Goal: Information Seeking & Learning: Understand process/instructions

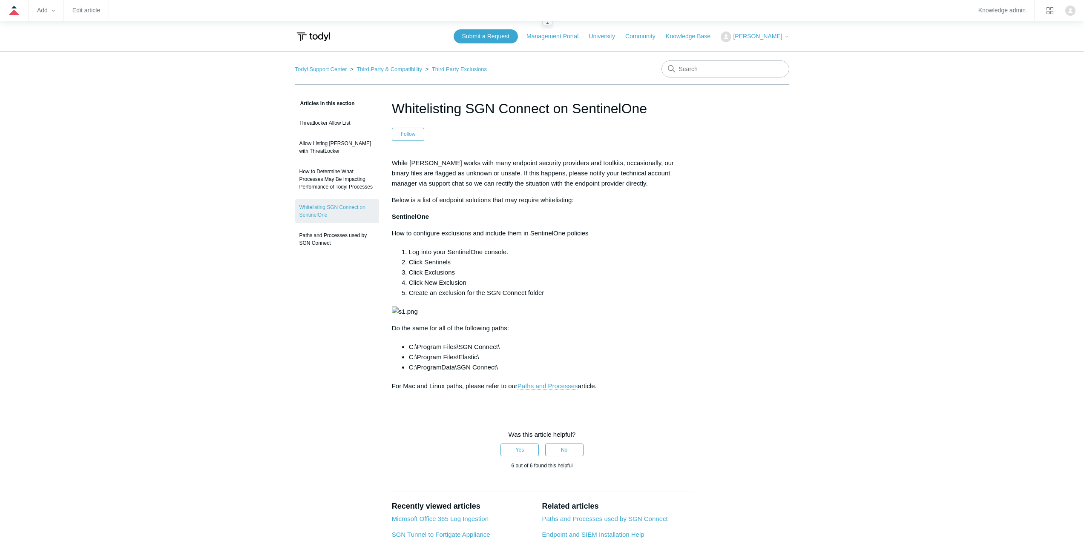
scroll to position [383, 0]
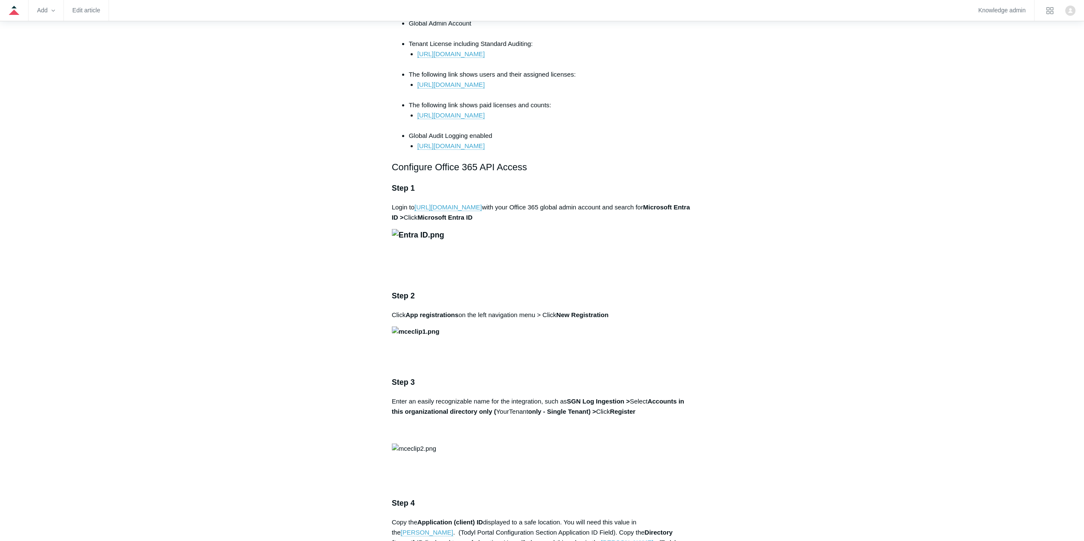
scroll to position [468, 0]
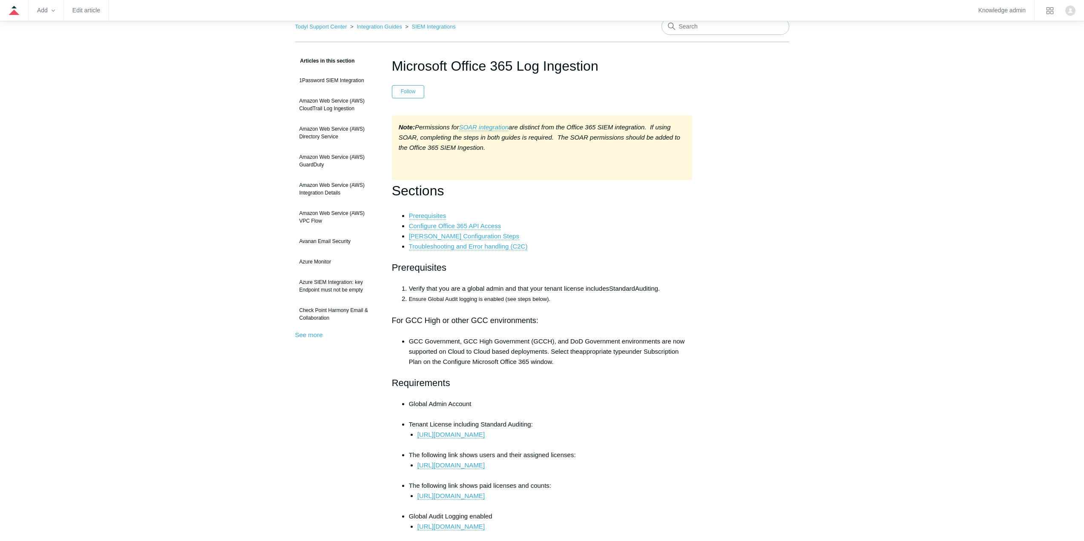
scroll to position [0, 0]
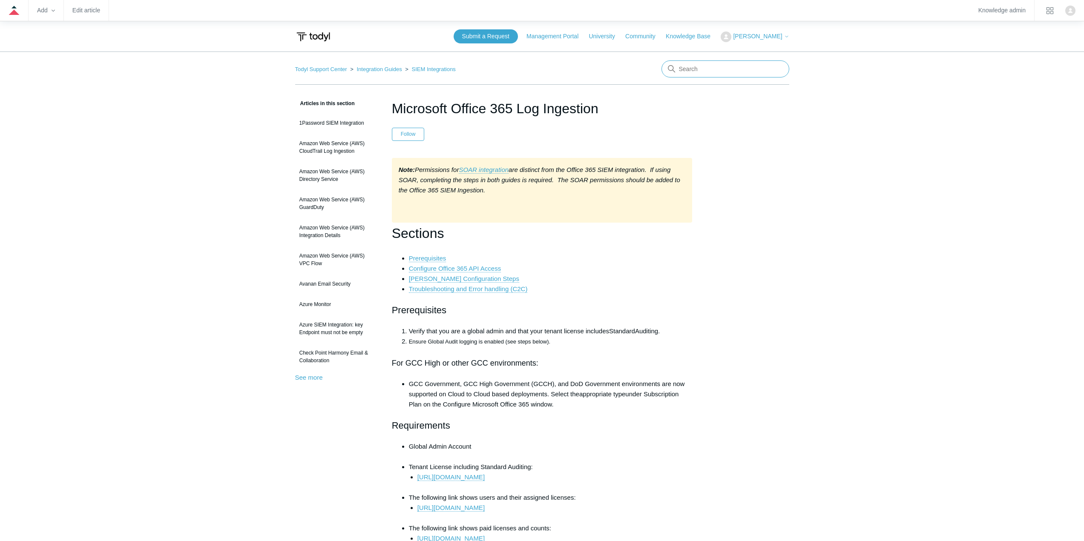
click at [647, 72] on input "Search" at bounding box center [725, 68] width 128 height 17
type input "timezone"
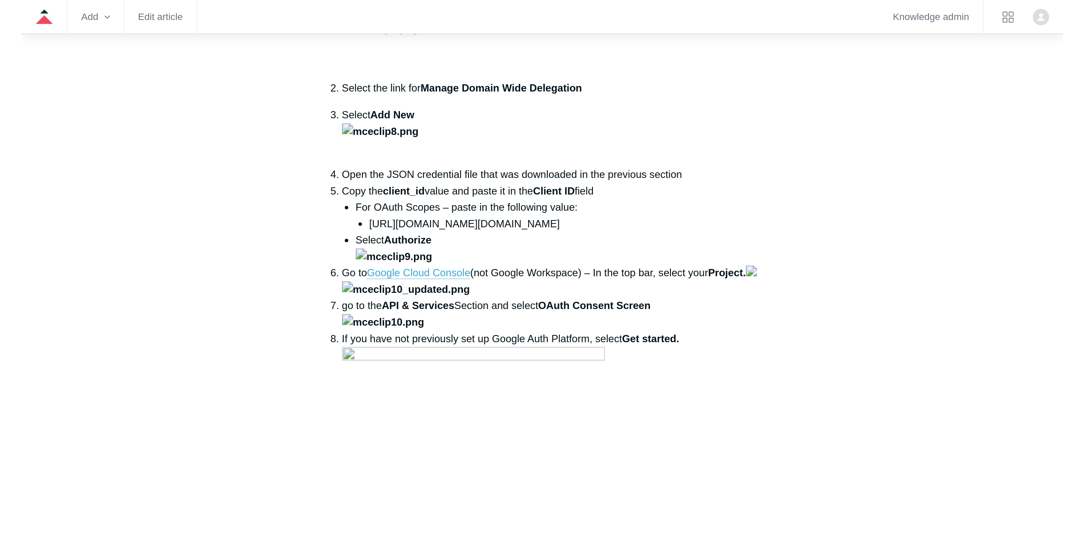
scroll to position [809, 0]
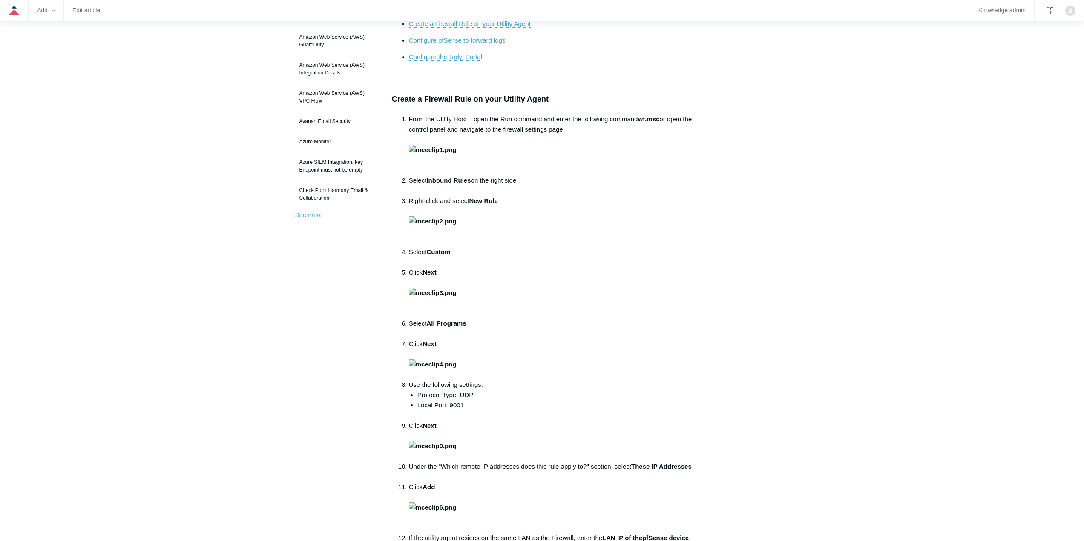
scroll to position [170, 0]
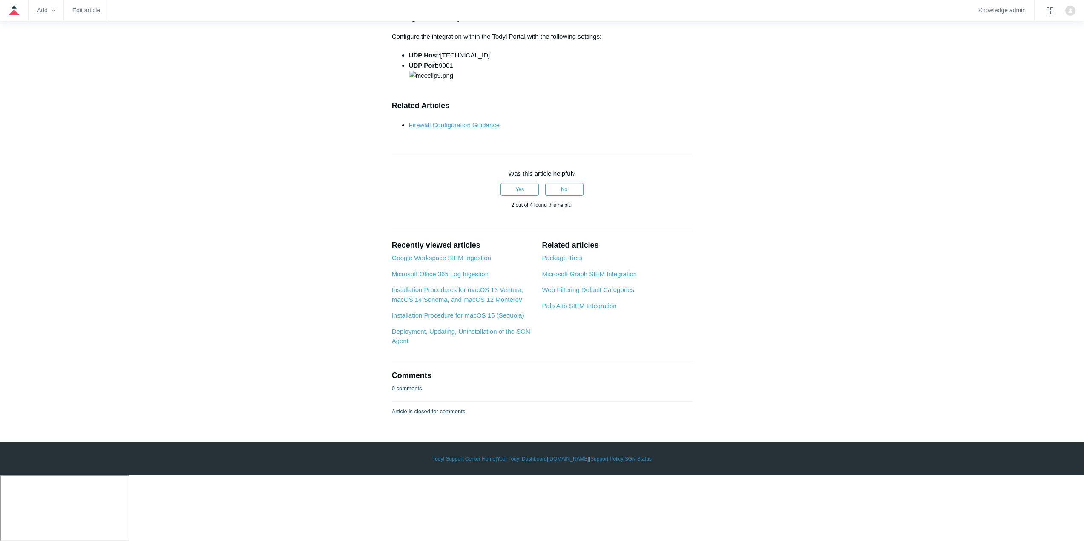
scroll to position [4055, 0]
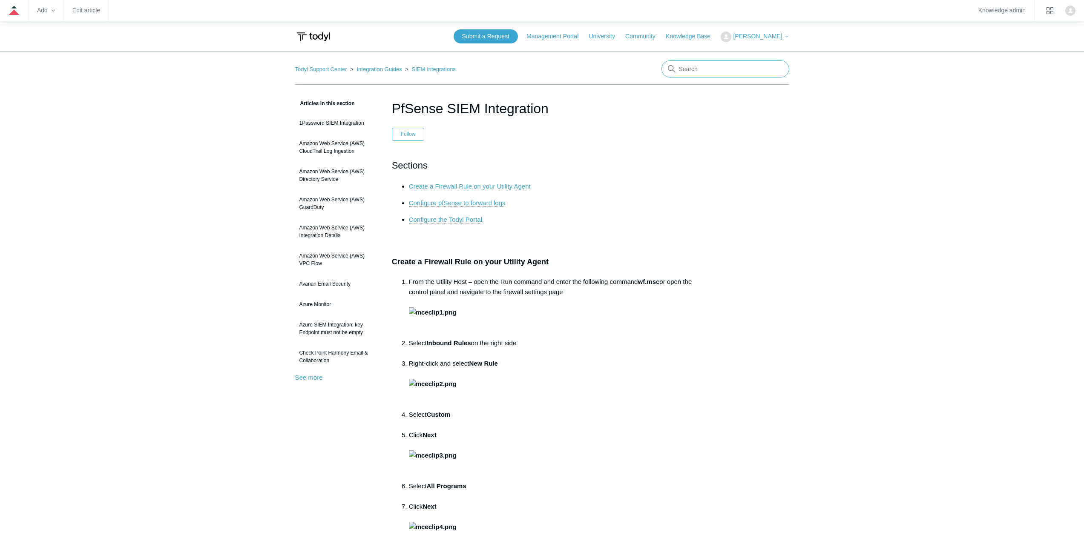
click at [693, 67] on input "Search" at bounding box center [725, 68] width 128 height 17
type input "designate utility agent"
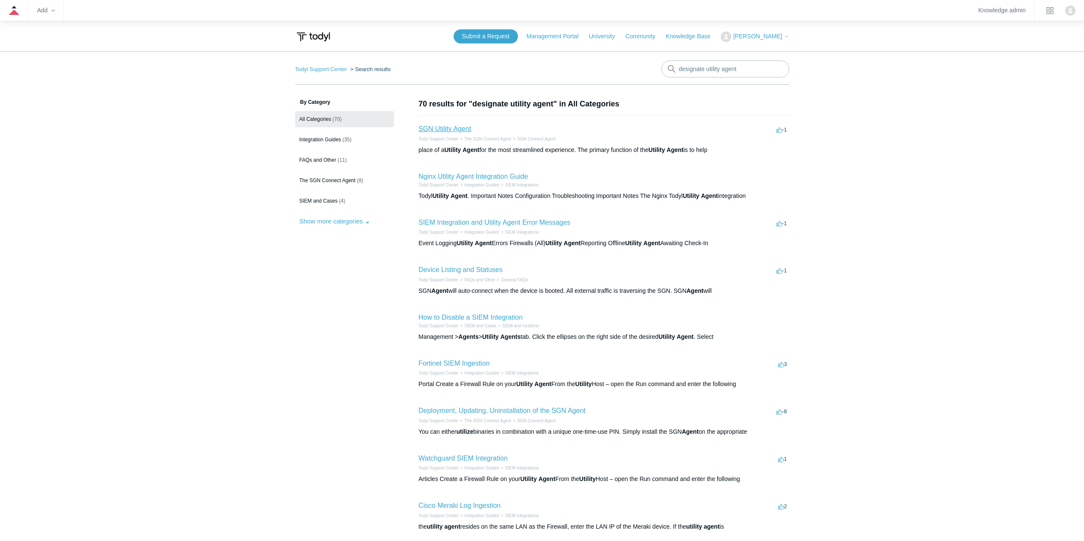
click at [439, 129] on link "SGN Utility Agent" at bounding box center [445, 128] width 53 height 7
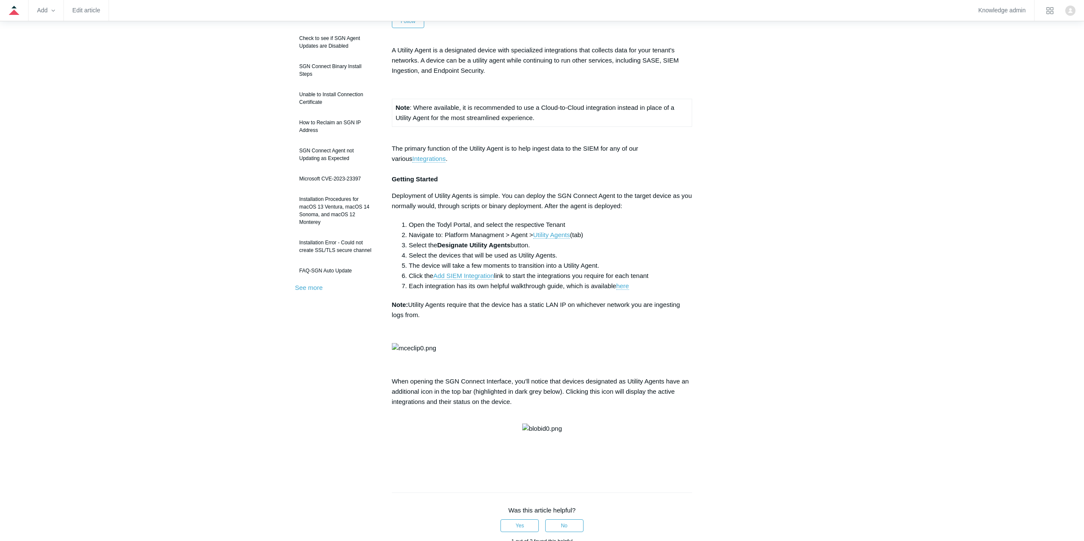
scroll to position [128, 0]
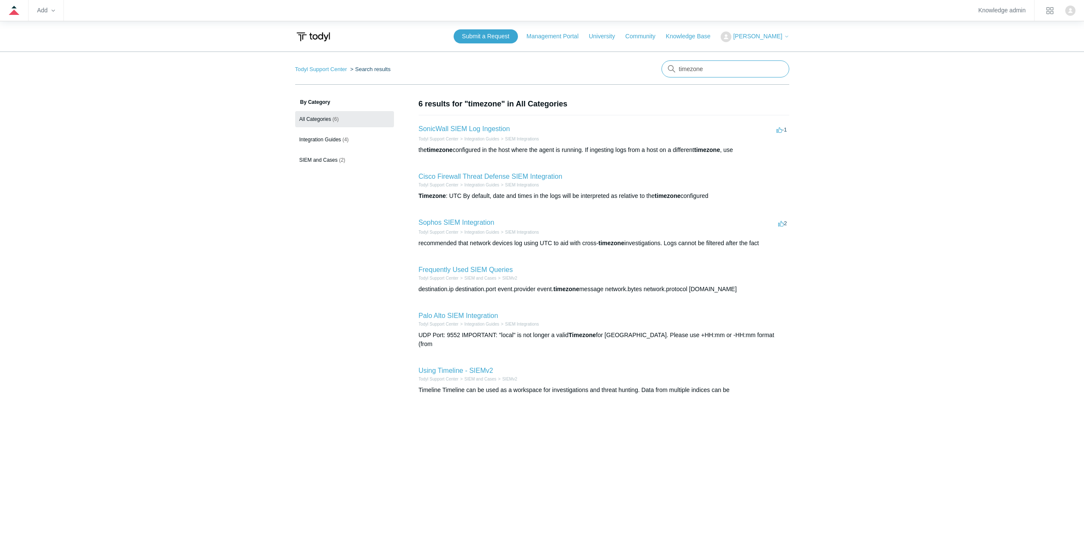
click at [737, 64] on input "timezone" at bounding box center [725, 68] width 128 height 17
type input "i"
click at [722, 66] on input "utility agen" at bounding box center [725, 68] width 128 height 17
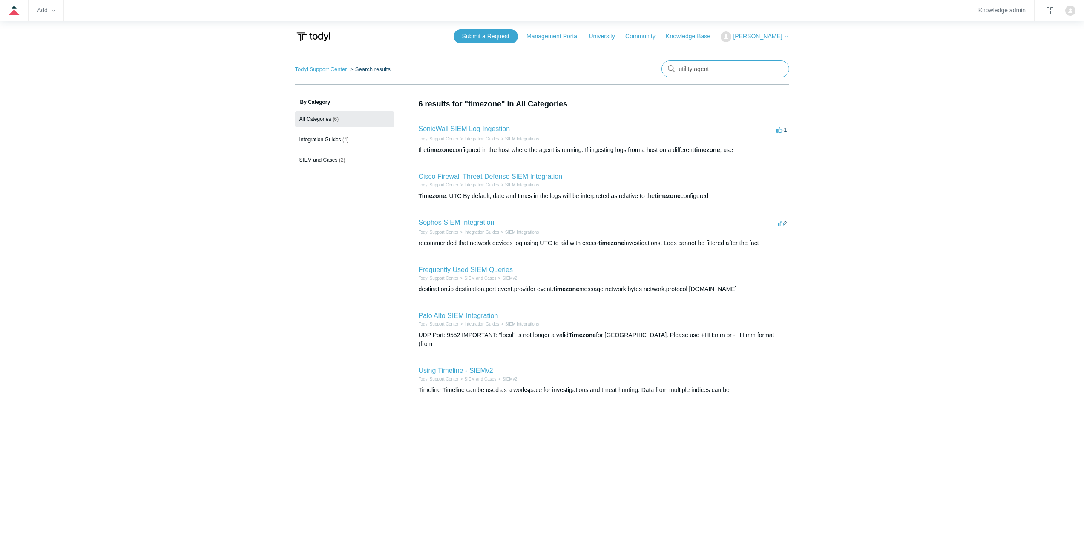
type input "utility agent"
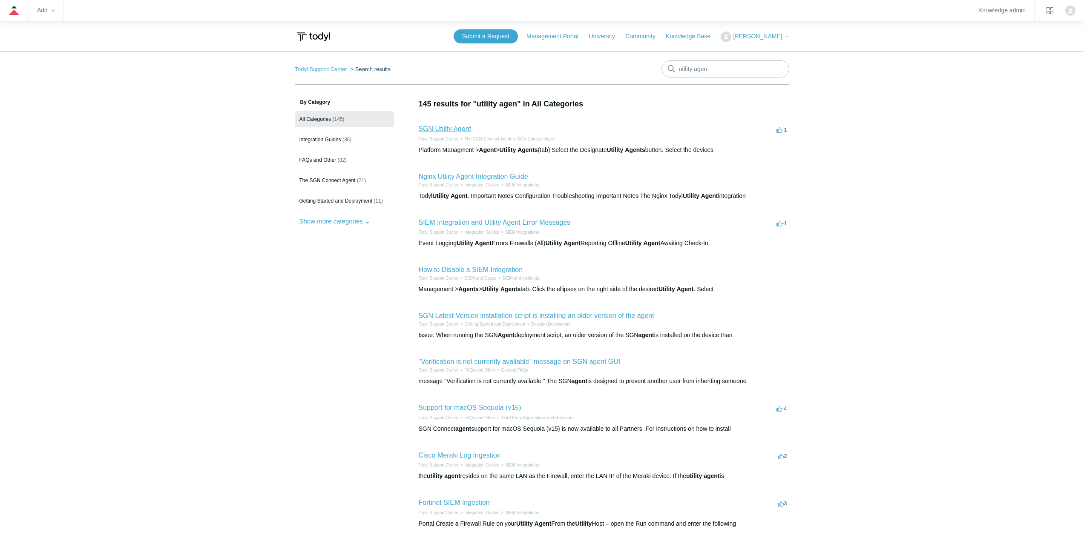
click at [462, 131] on link "SGN Utility Agent" at bounding box center [445, 128] width 53 height 7
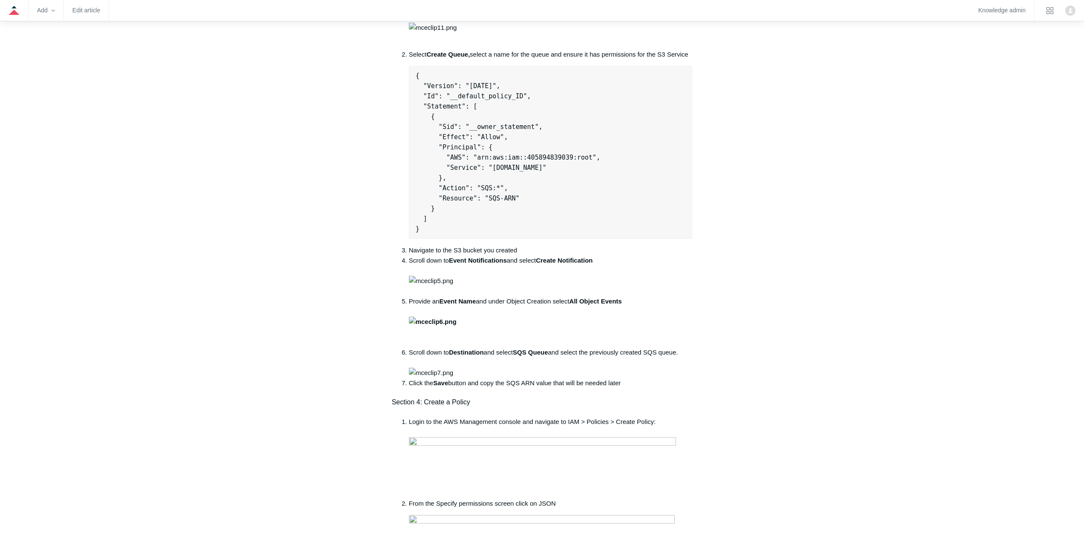
scroll to position [341, 0]
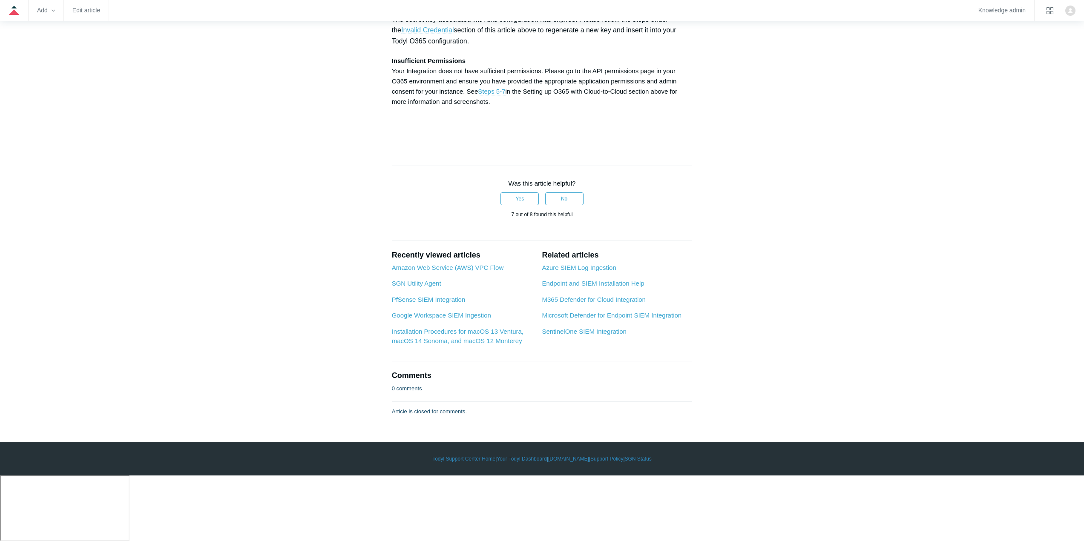
scroll to position [3662, 0]
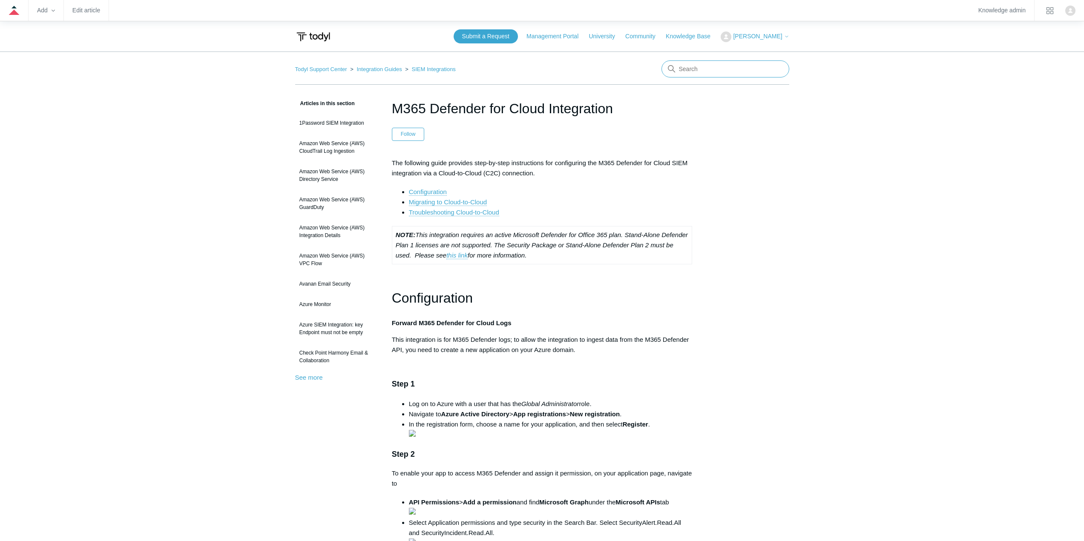
click at [752, 71] on input "Search" at bounding box center [725, 68] width 128 height 17
type input "U"
type input "generic syslog"
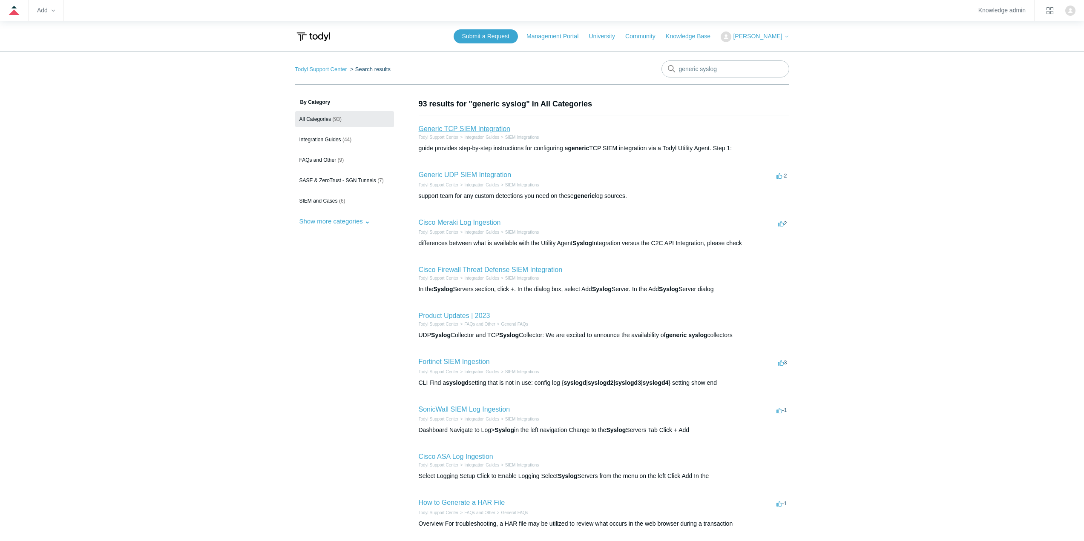
click at [476, 126] on link "Generic TCP SIEM Integration" at bounding box center [465, 128] width 92 height 7
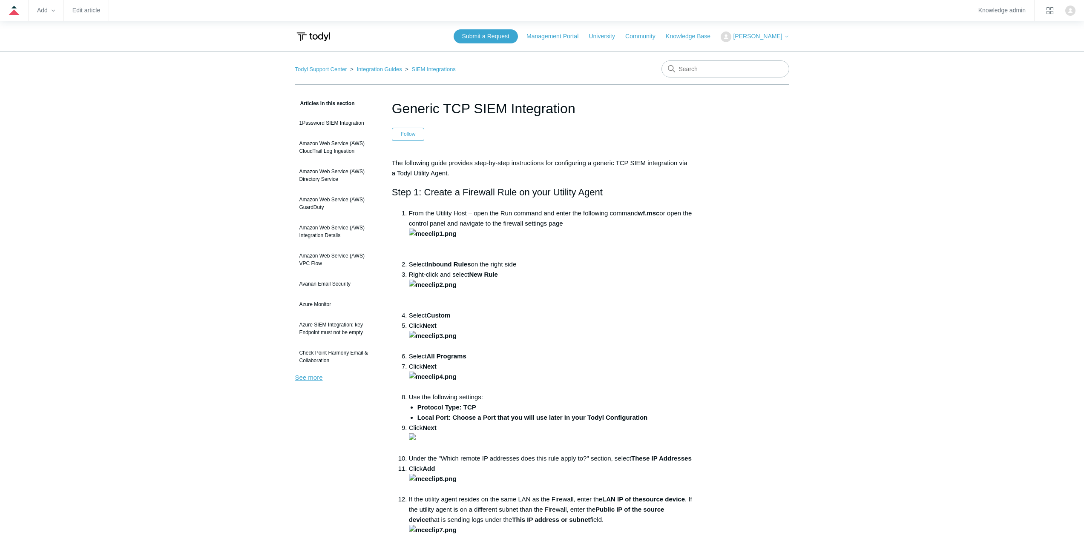
click at [303, 375] on link "See more" at bounding box center [309, 377] width 28 height 7
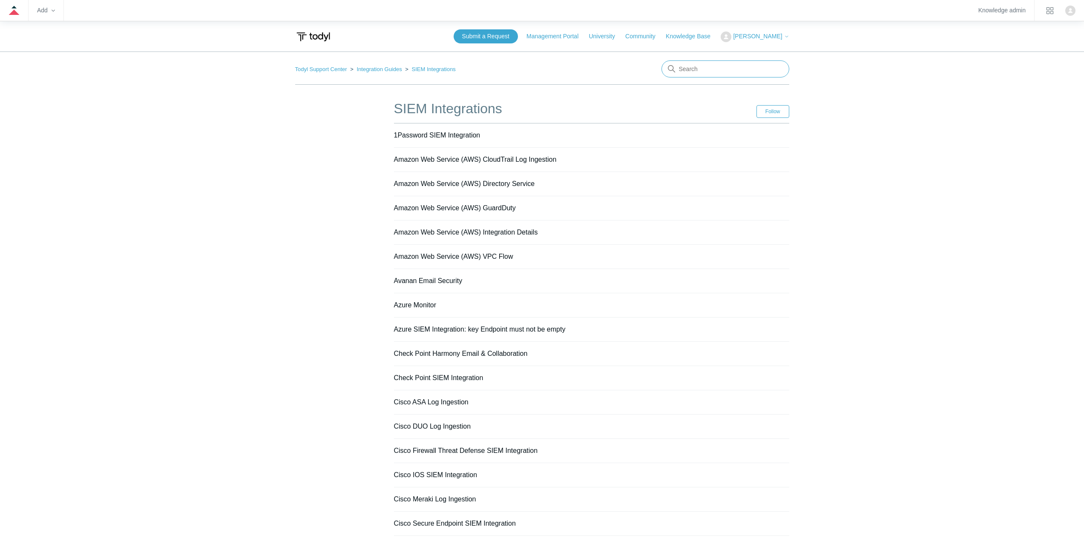
click at [714, 70] on input "Search" at bounding box center [725, 68] width 128 height 17
type input "udp"
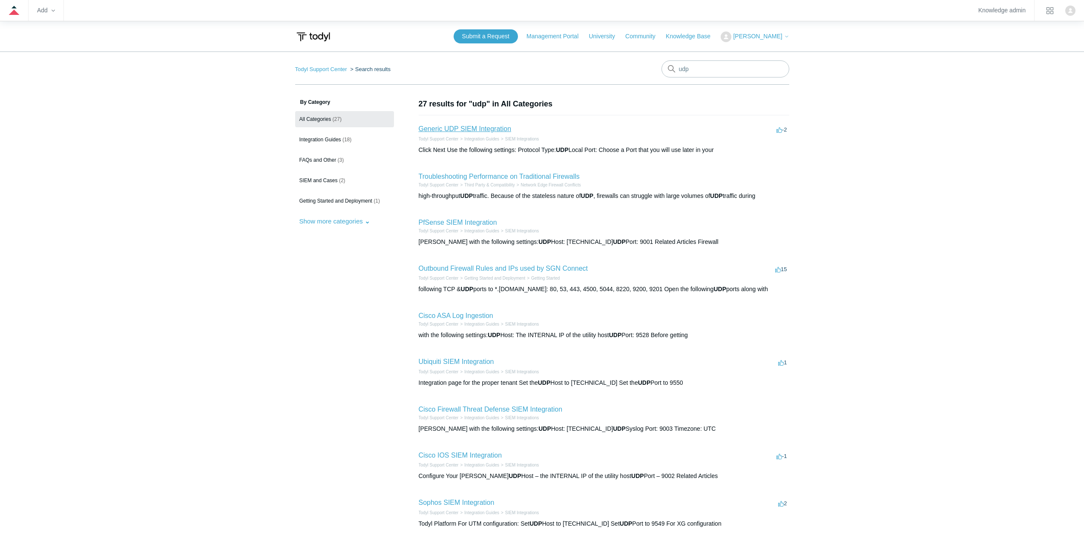
click at [472, 127] on link "Generic UDP SIEM Integration" at bounding box center [465, 128] width 93 height 7
